Goal: Information Seeking & Learning: Find specific fact

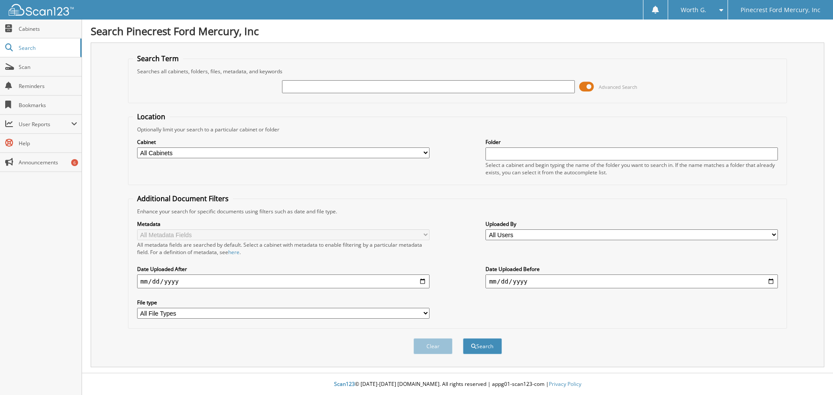
click at [344, 91] on input "text" at bounding box center [428, 86] width 292 height 13
type input "ngb07035"
click at [463, 338] on button "Search" at bounding box center [482, 346] width 39 height 16
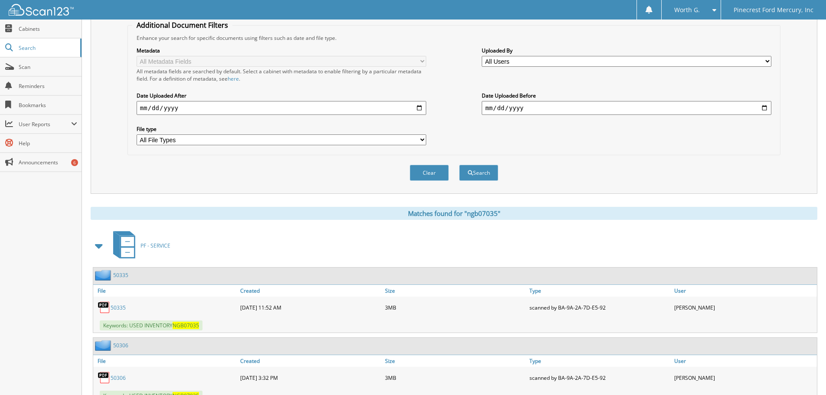
scroll to position [208, 0]
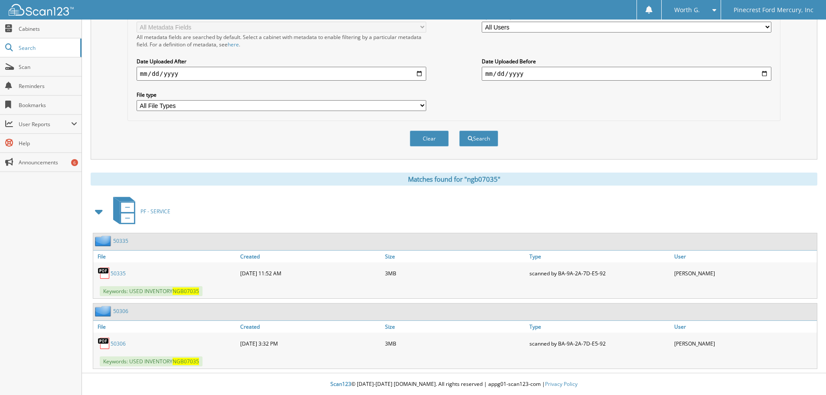
click at [250, 50] on div "Metadata All Metadata Fields All metadata fields are searched by default. Selec…" at bounding box center [454, 61] width 644 height 109
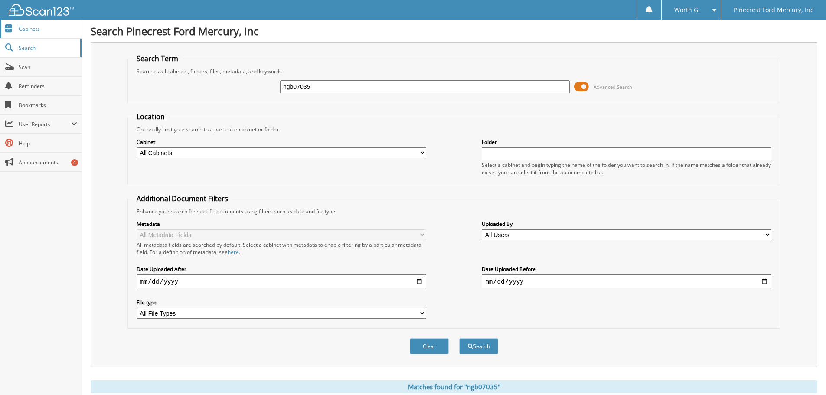
click at [45, 36] on link "Cabinets" at bounding box center [41, 29] width 82 height 19
click at [45, 56] on link "Search" at bounding box center [41, 48] width 82 height 19
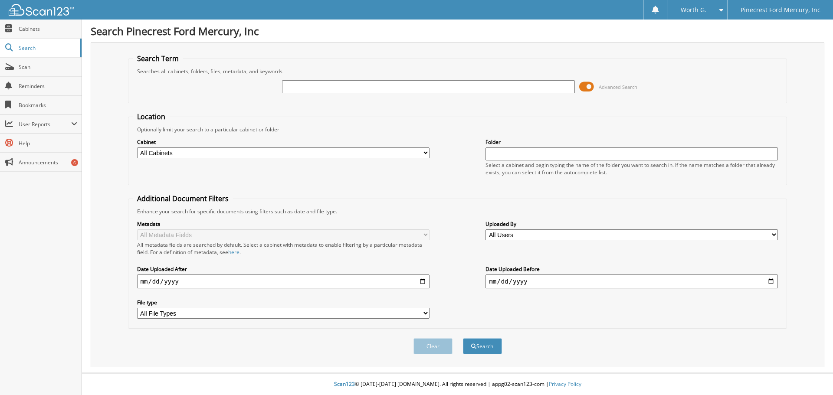
click at [378, 53] on div "Search Term Searches all cabinets, folders, files, metadata, and keywords Advan…" at bounding box center [458, 205] width 734 height 325
